Goal: Task Accomplishment & Management: Manage account settings

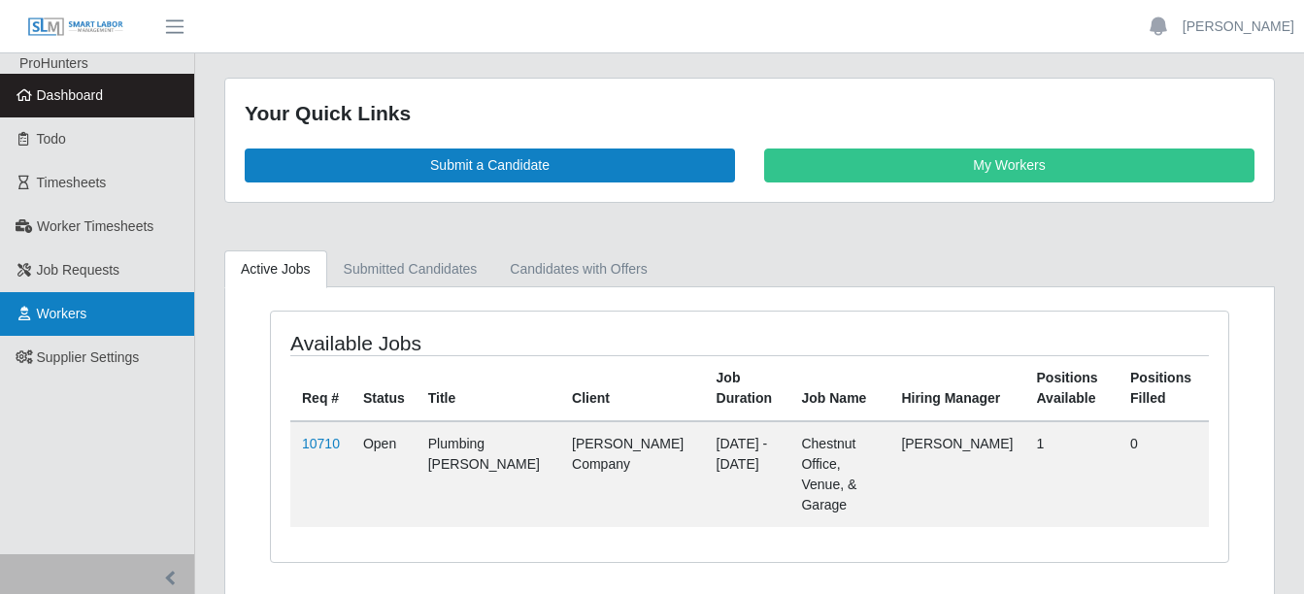
click at [48, 313] on span "Workers" at bounding box center [62, 314] width 50 height 16
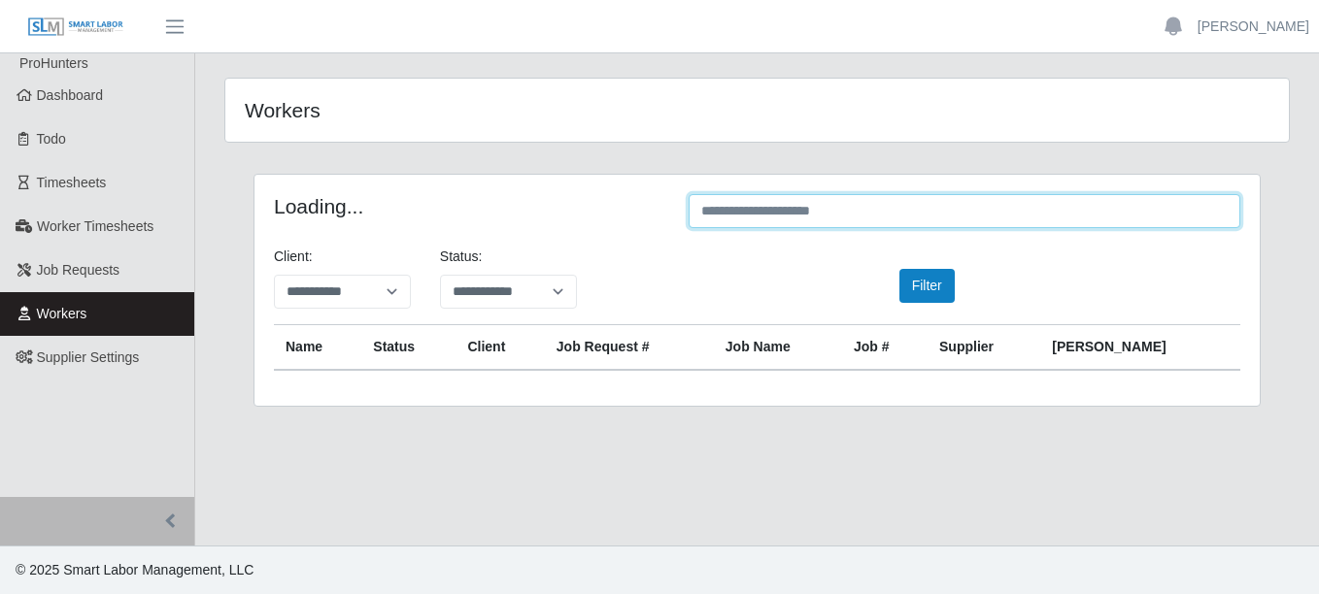
click at [754, 218] on input "text" at bounding box center [964, 211] width 552 height 34
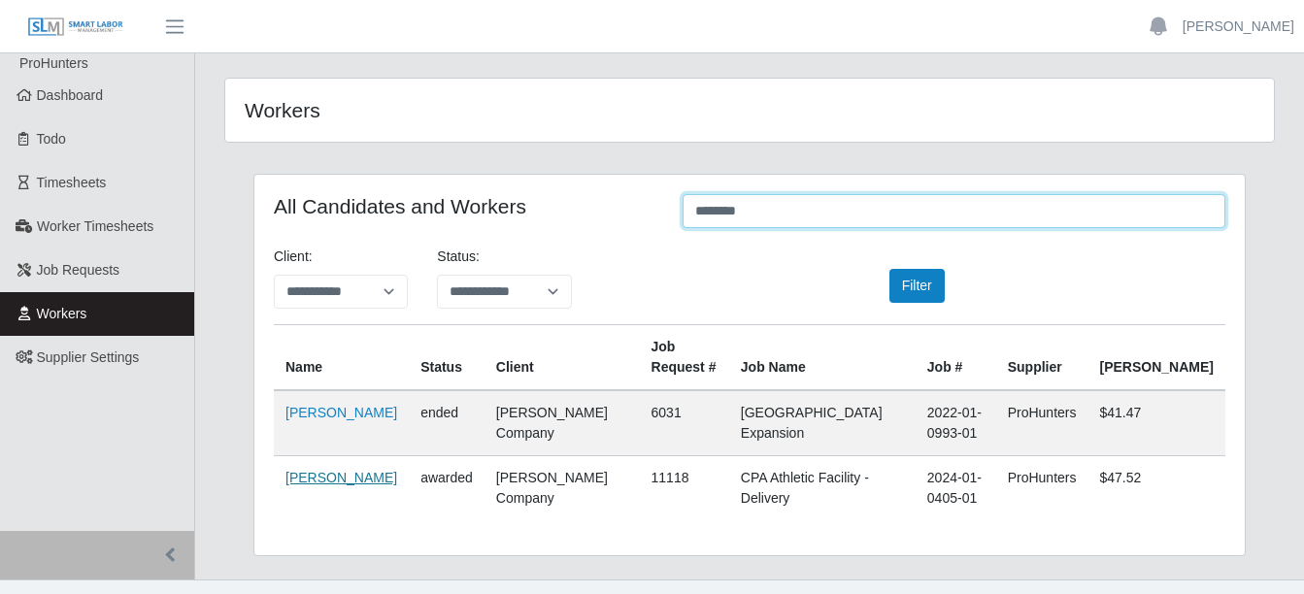
type input "********"
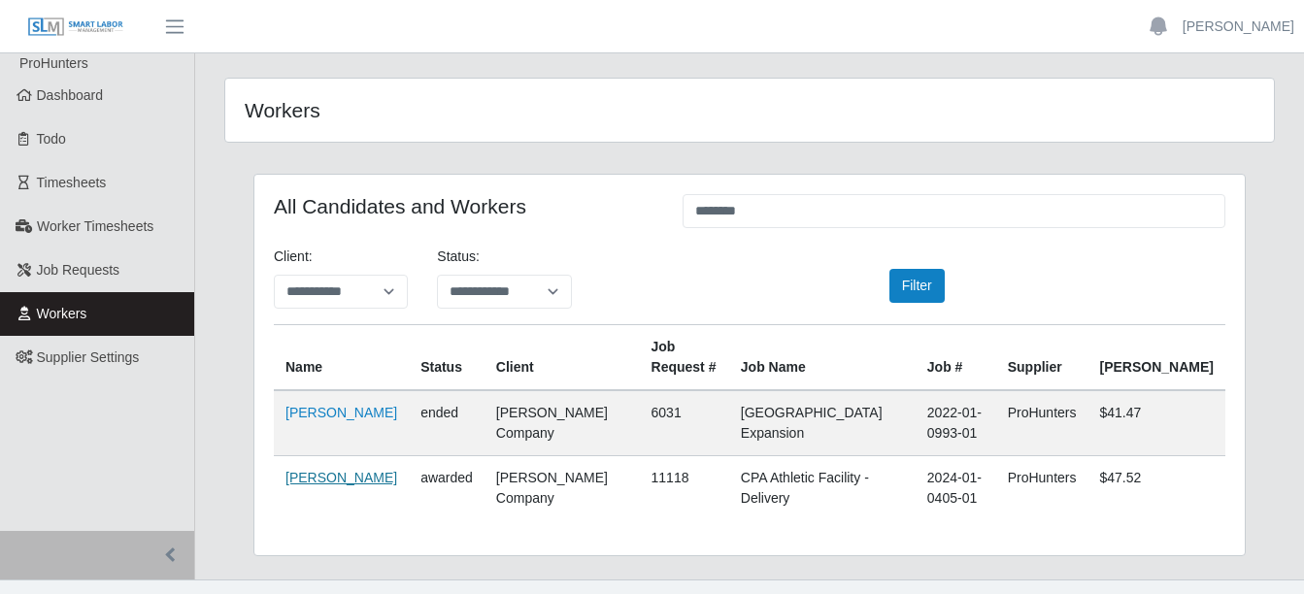
click at [352, 481] on link "[PERSON_NAME]" at bounding box center [341, 478] width 112 height 16
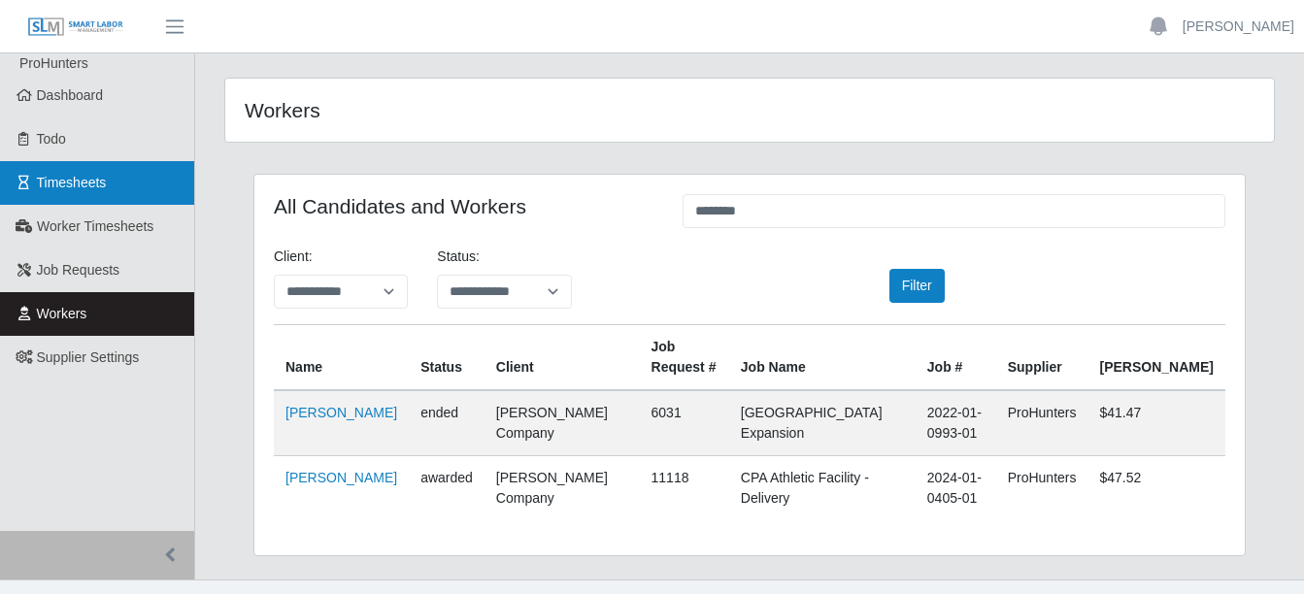
click at [66, 175] on span "Timesheets" at bounding box center [72, 183] width 70 height 16
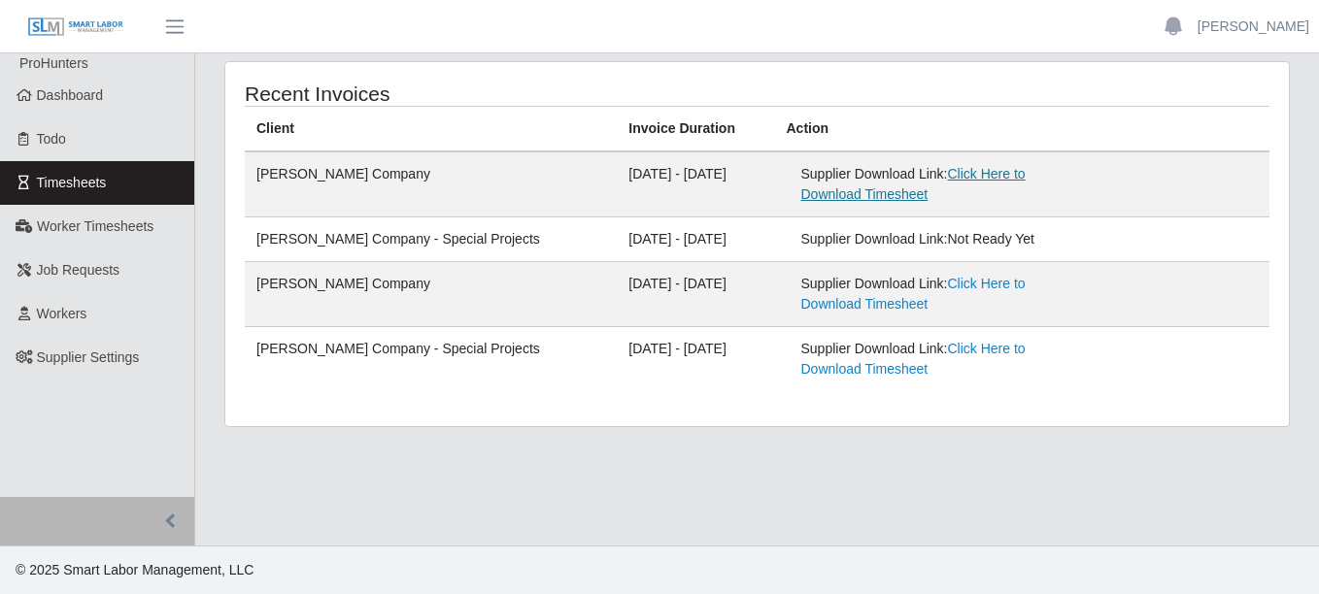
click at [963, 180] on link "Click Here to Download Timesheet" at bounding box center [913, 184] width 224 height 36
drag, startPoint x: 83, startPoint y: 309, endPoint x: 359, endPoint y: 286, distance: 277.6
click at [83, 309] on span "Workers" at bounding box center [62, 314] width 50 height 16
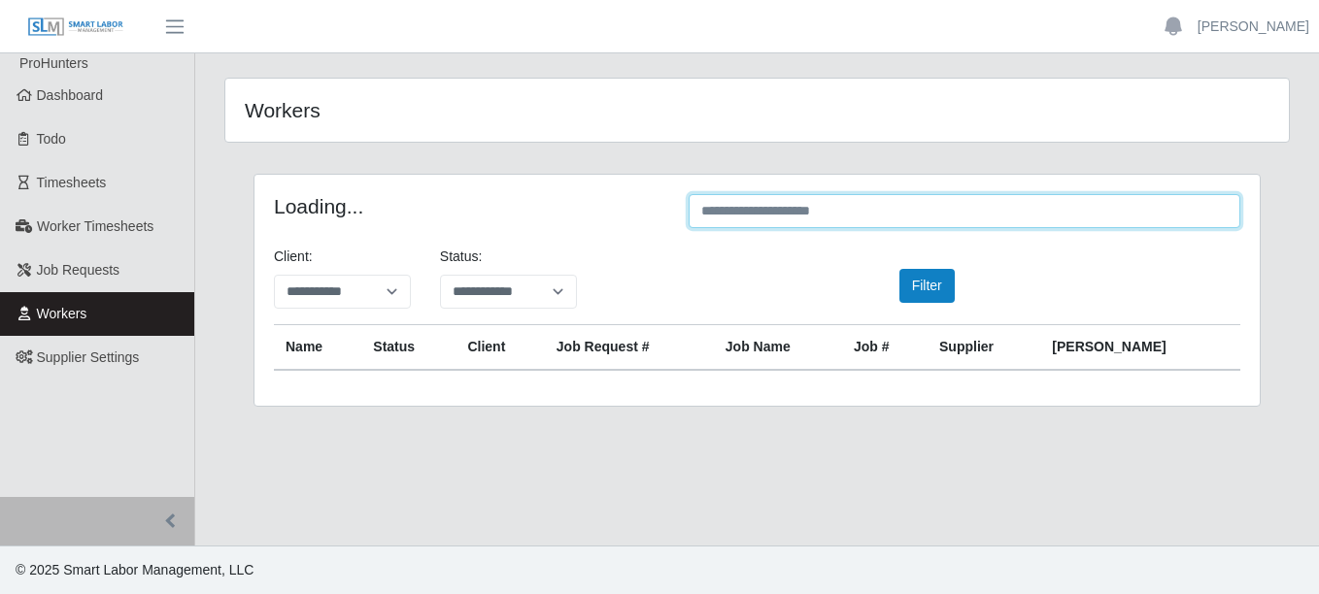
click at [873, 202] on input "text" at bounding box center [964, 211] width 552 height 34
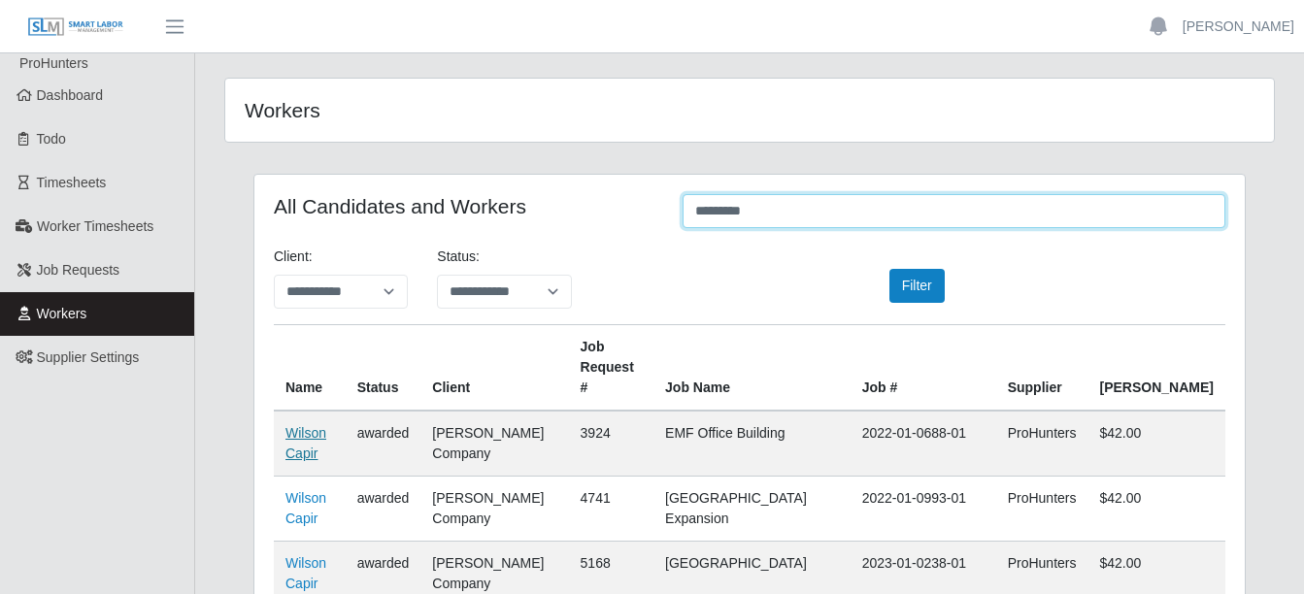
type input "*********"
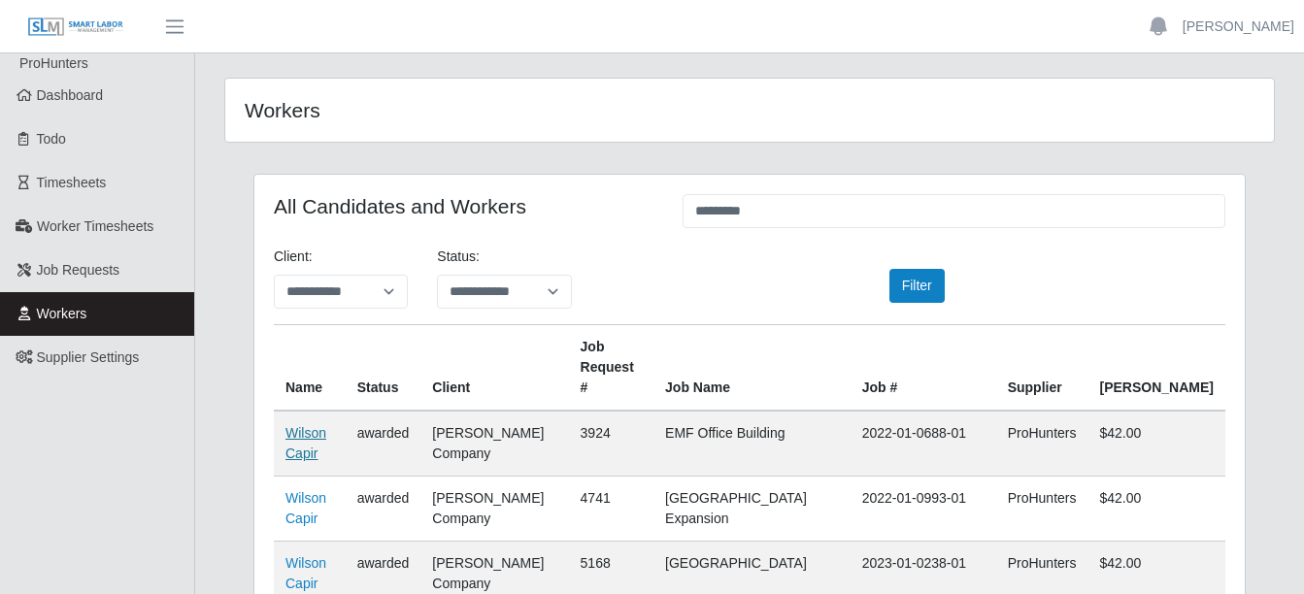
click at [307, 425] on link "Wilson Capir" at bounding box center [305, 443] width 41 height 36
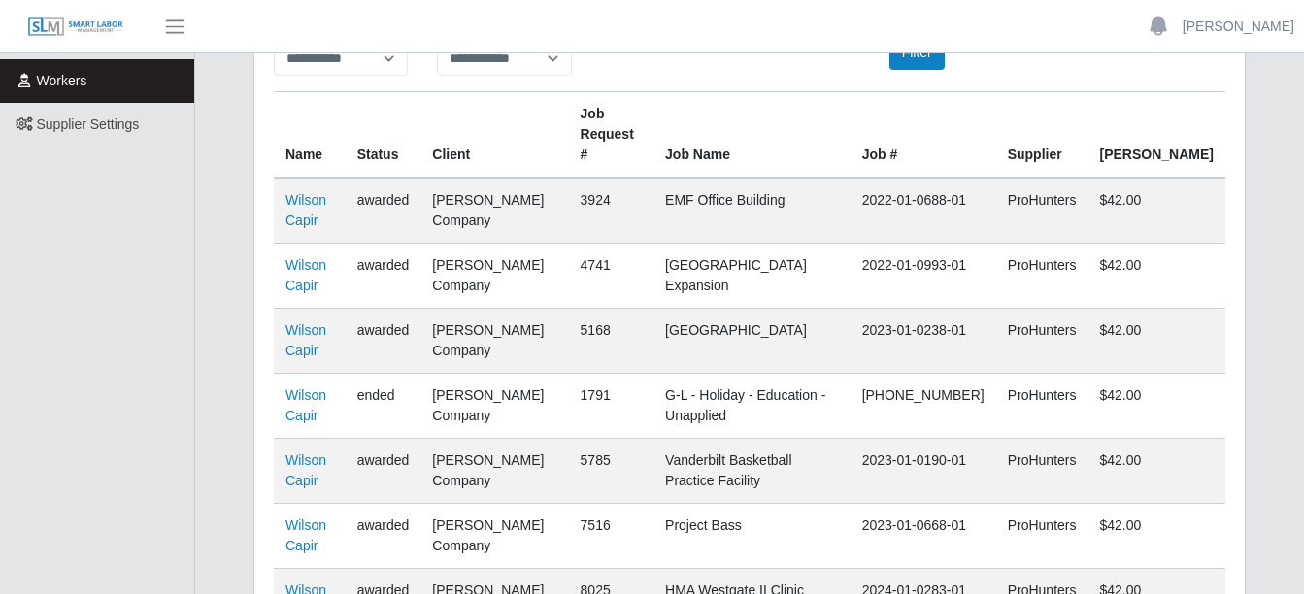
scroll to position [199, 0]
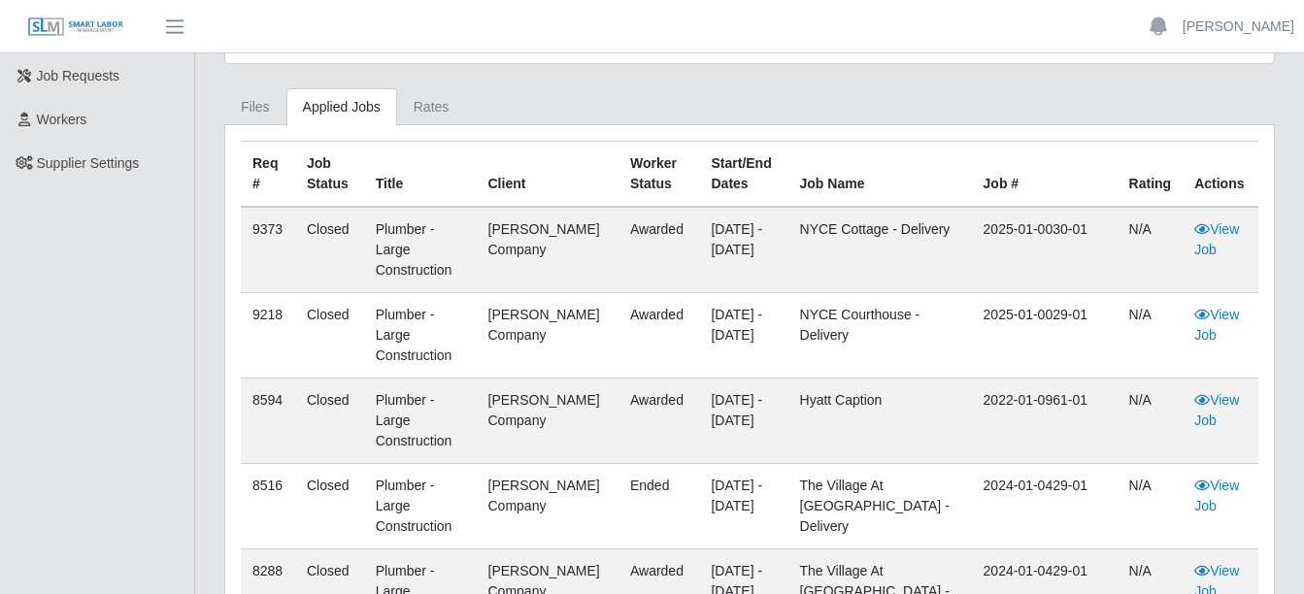
scroll to position [291, 0]
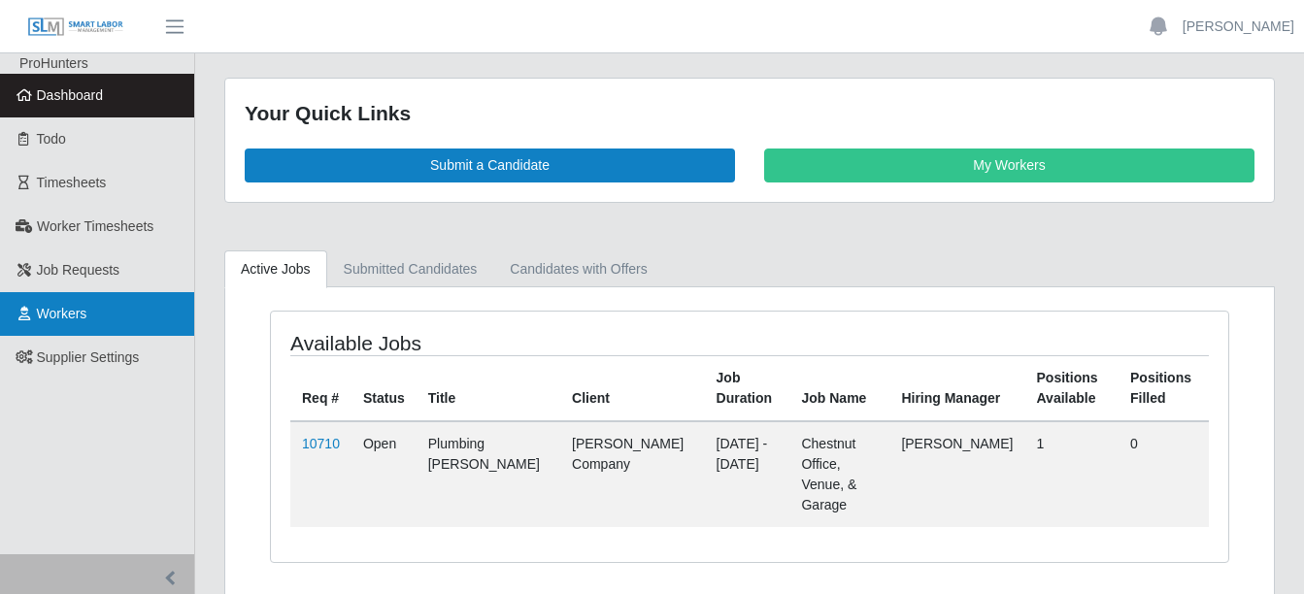
click at [103, 313] on link "Workers" at bounding box center [97, 314] width 194 height 44
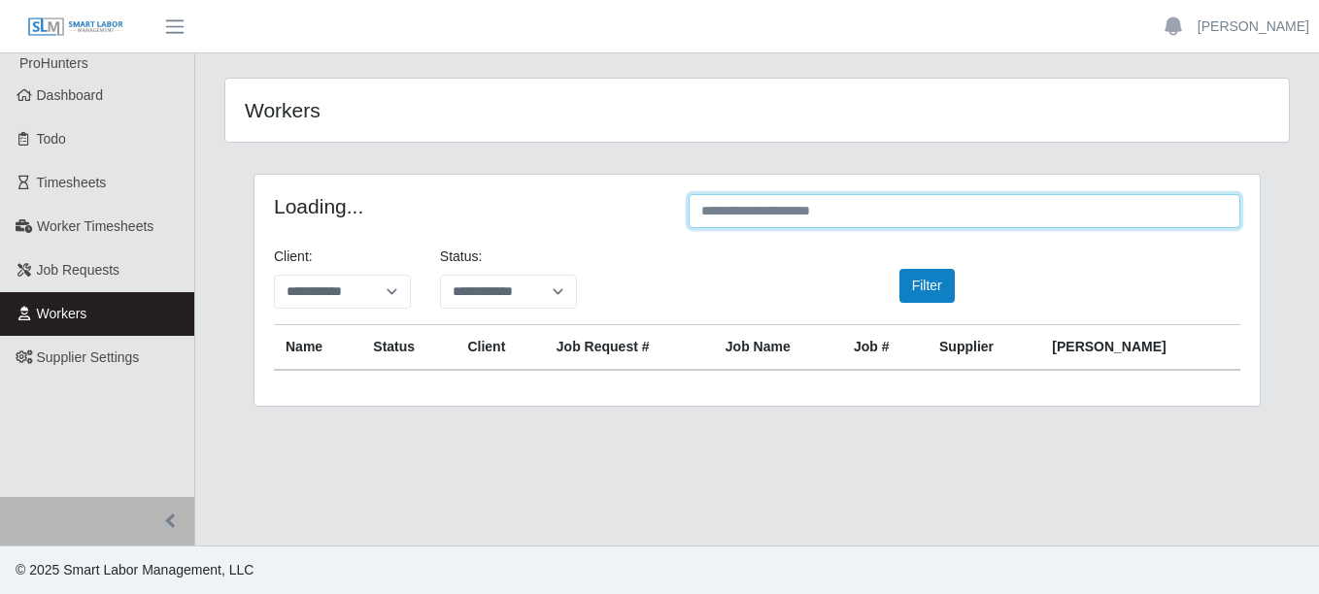
click at [951, 204] on input "text" at bounding box center [964, 211] width 552 height 34
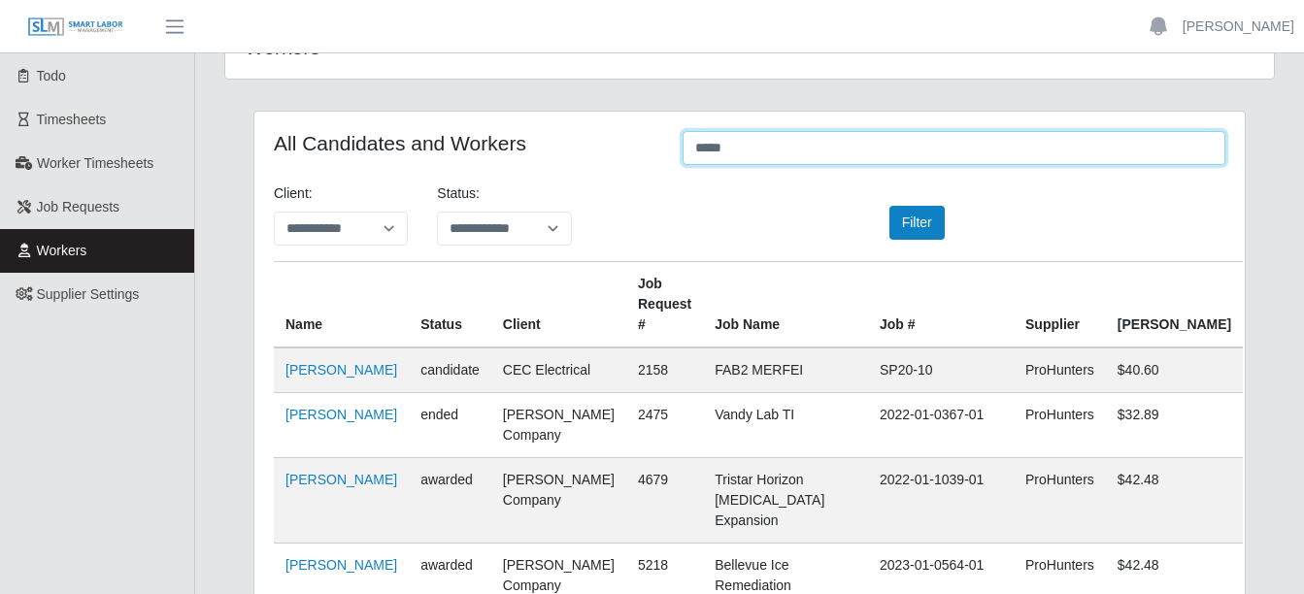
scroll to position [97, 0]
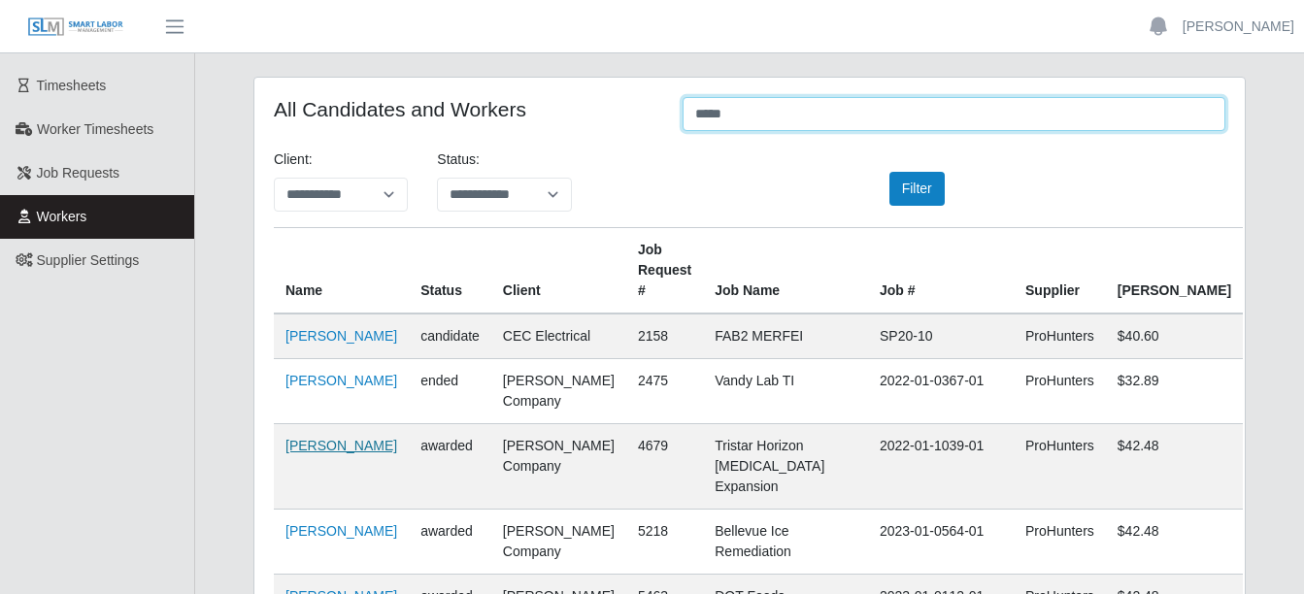
type input "*****"
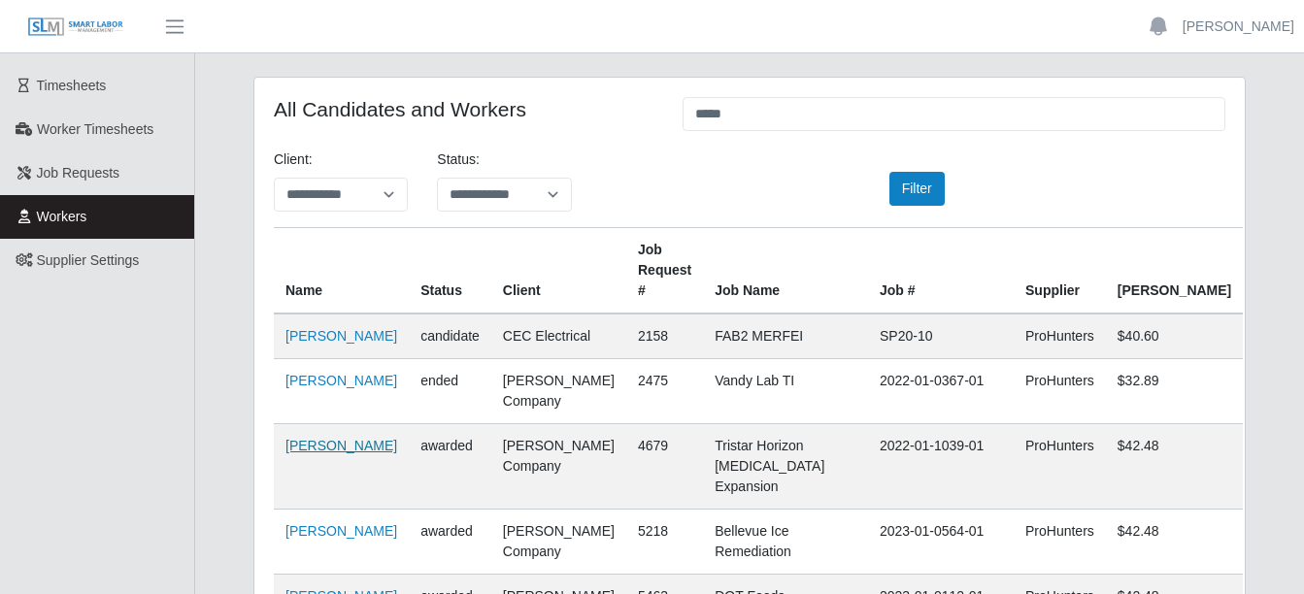
click at [292, 453] on link "Edgar Tapia Espinoza" at bounding box center [341, 446] width 112 height 16
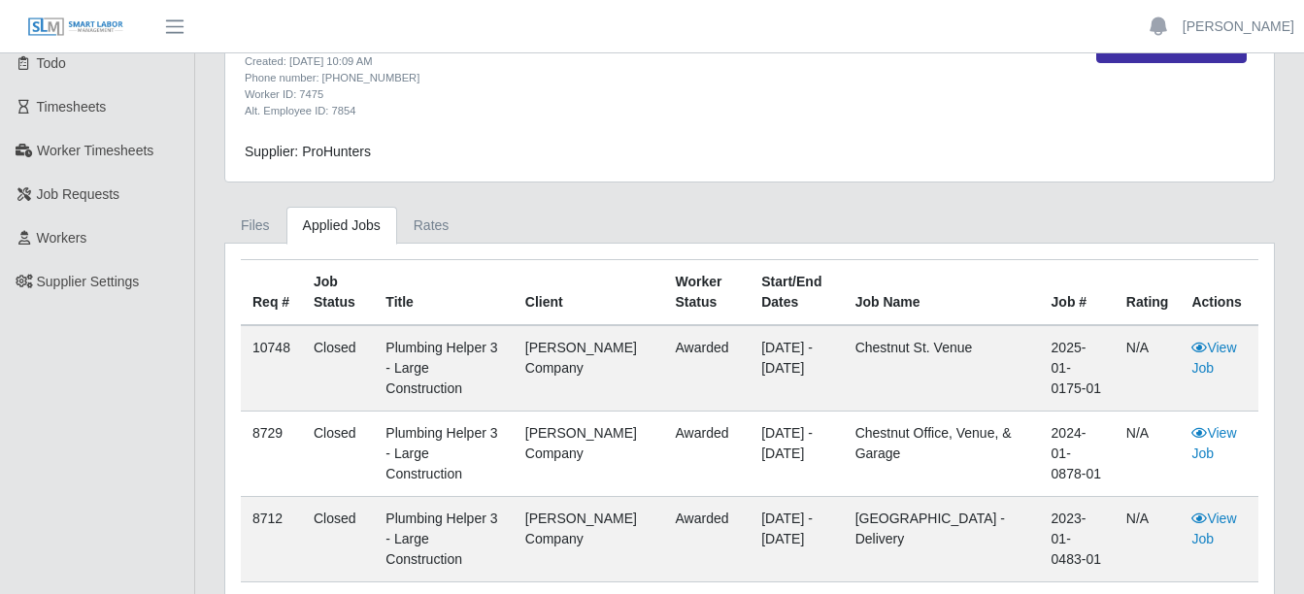
scroll to position [97, 0]
